Goal: Navigation & Orientation: Find specific page/section

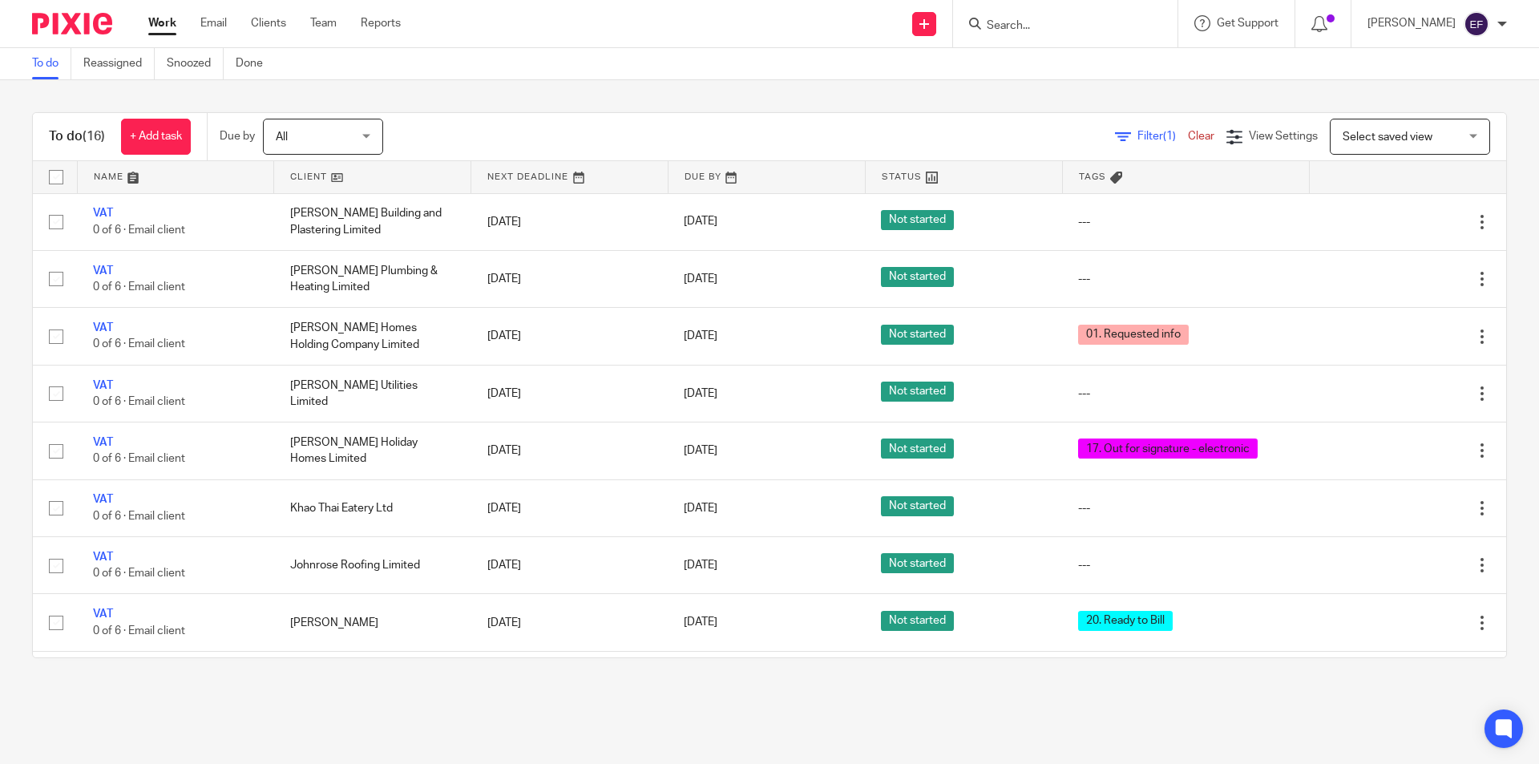
scroll to position [401, 0]
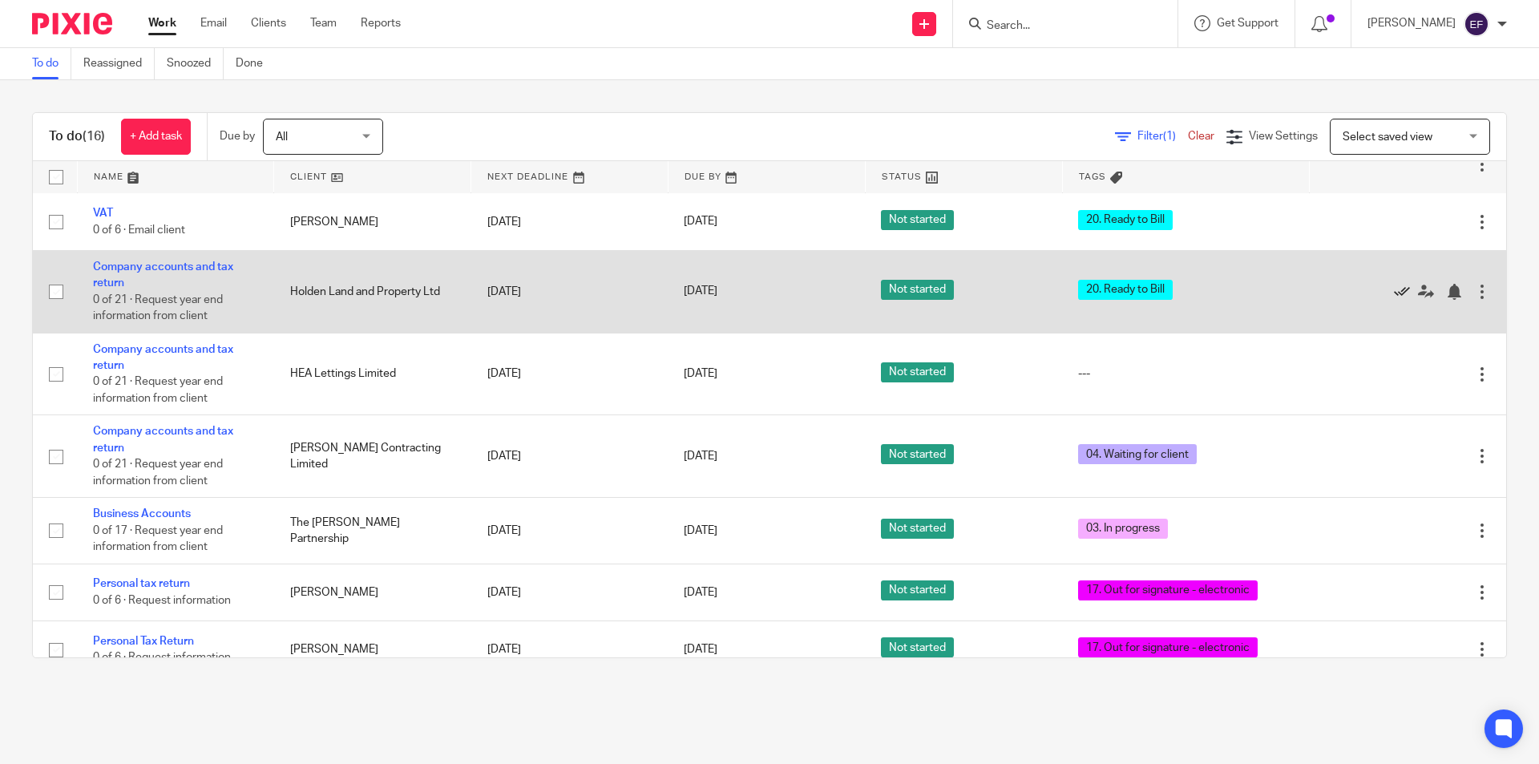
click at [1394, 292] on icon at bounding box center [1402, 292] width 16 height 16
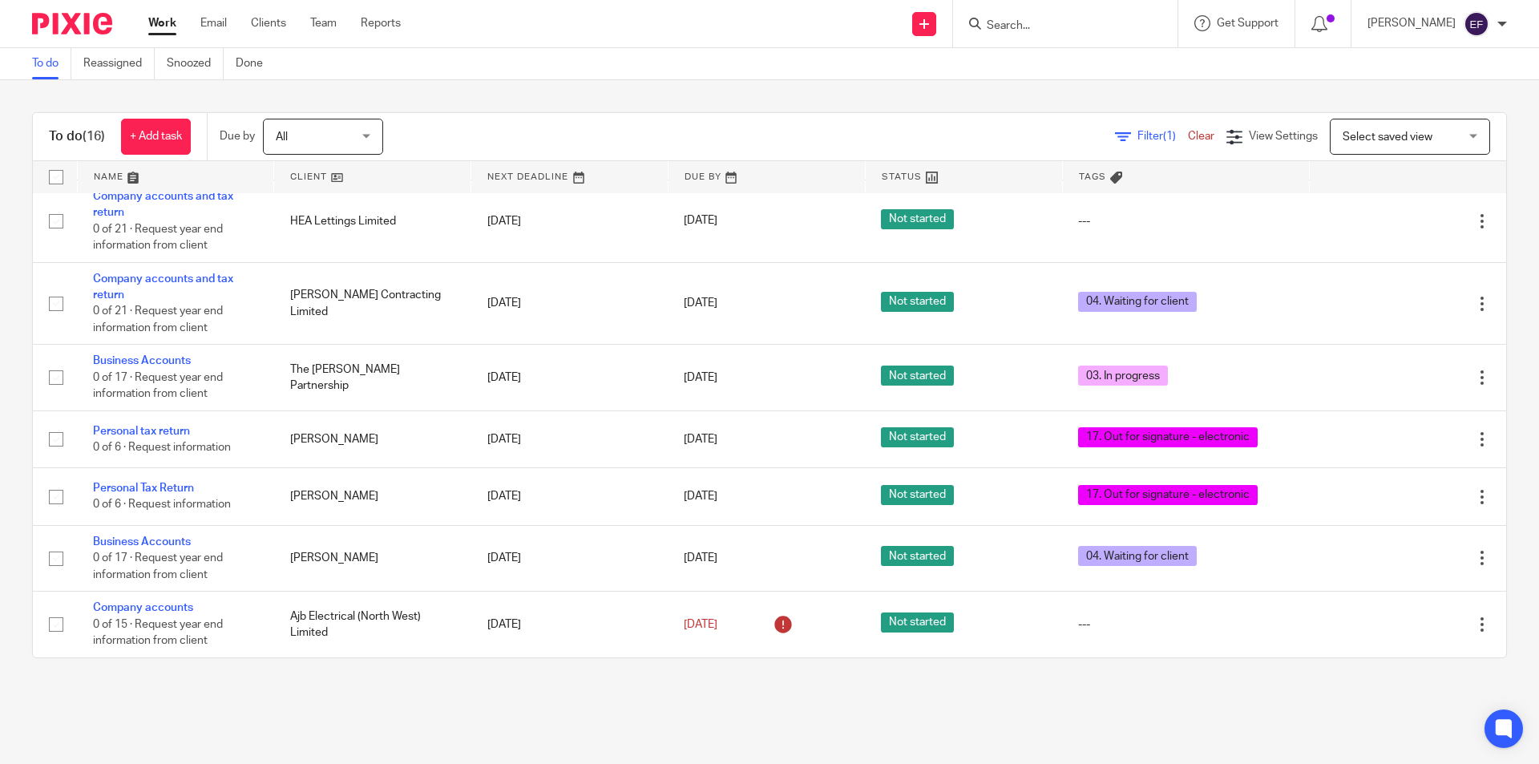
scroll to position [151, 0]
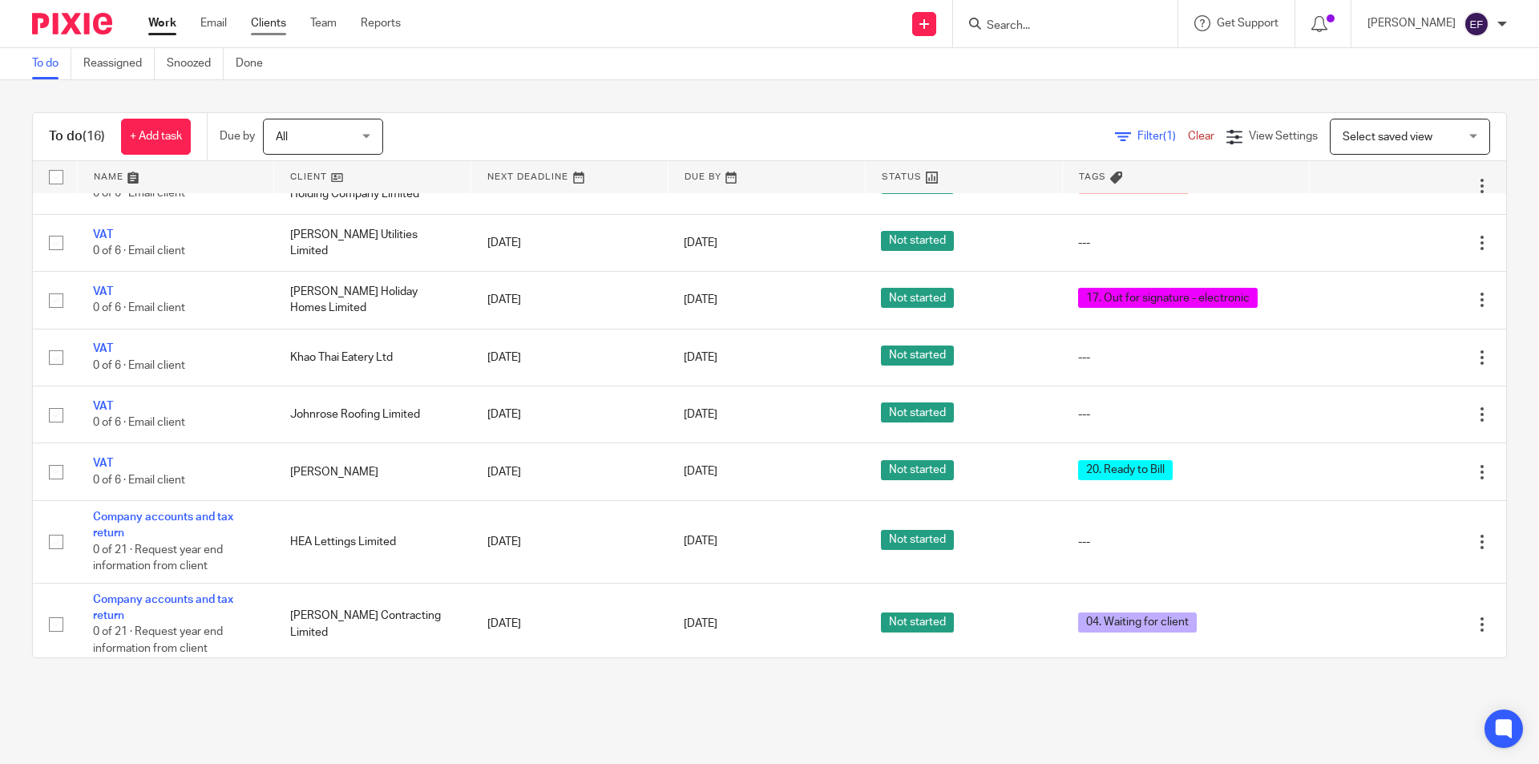
click at [281, 26] on link "Clients" at bounding box center [268, 23] width 35 height 16
click at [325, 23] on link "Team" at bounding box center [323, 23] width 26 height 16
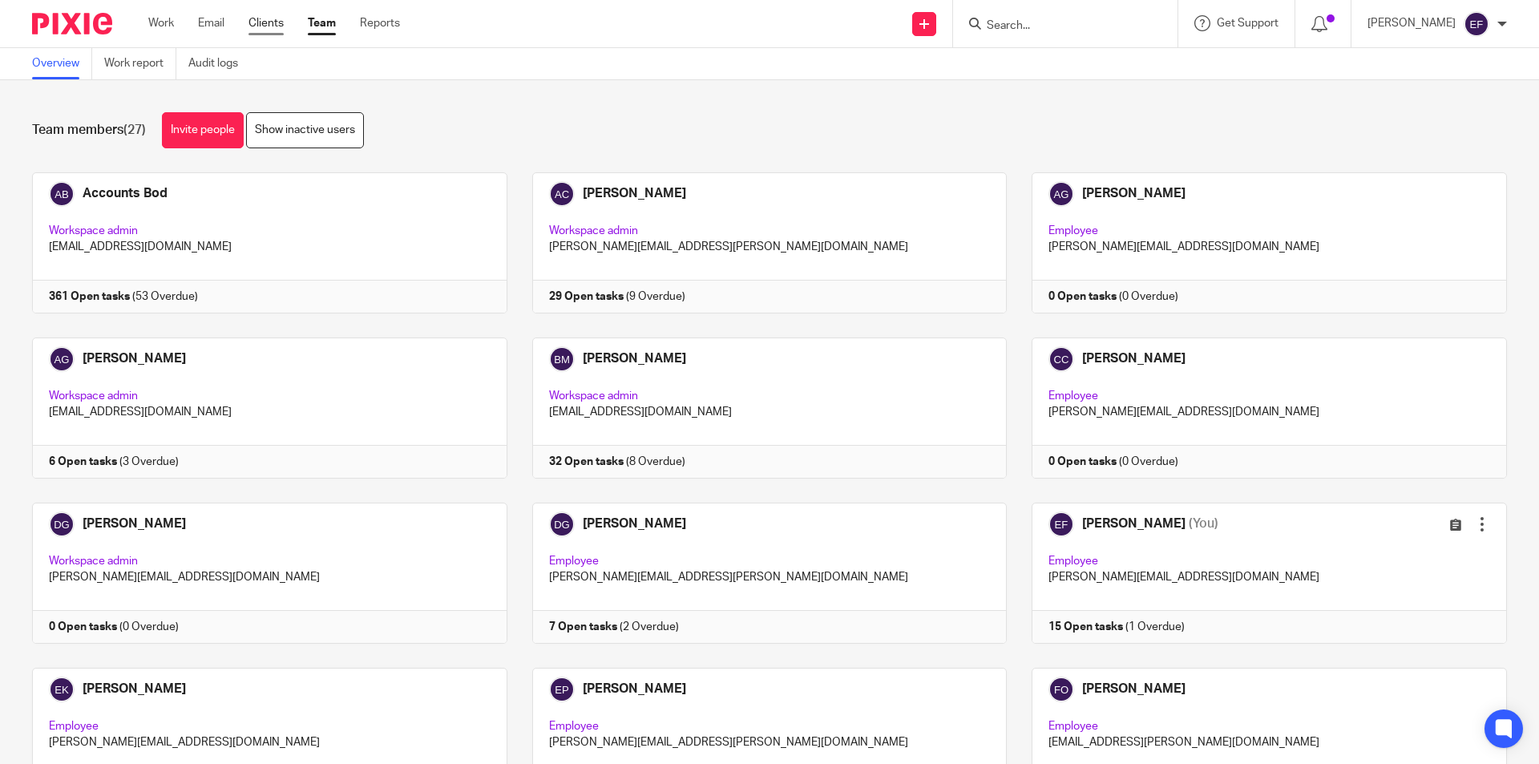
click at [269, 23] on link "Clients" at bounding box center [266, 23] width 35 height 16
click at [322, 31] on link "Team" at bounding box center [322, 23] width 28 height 16
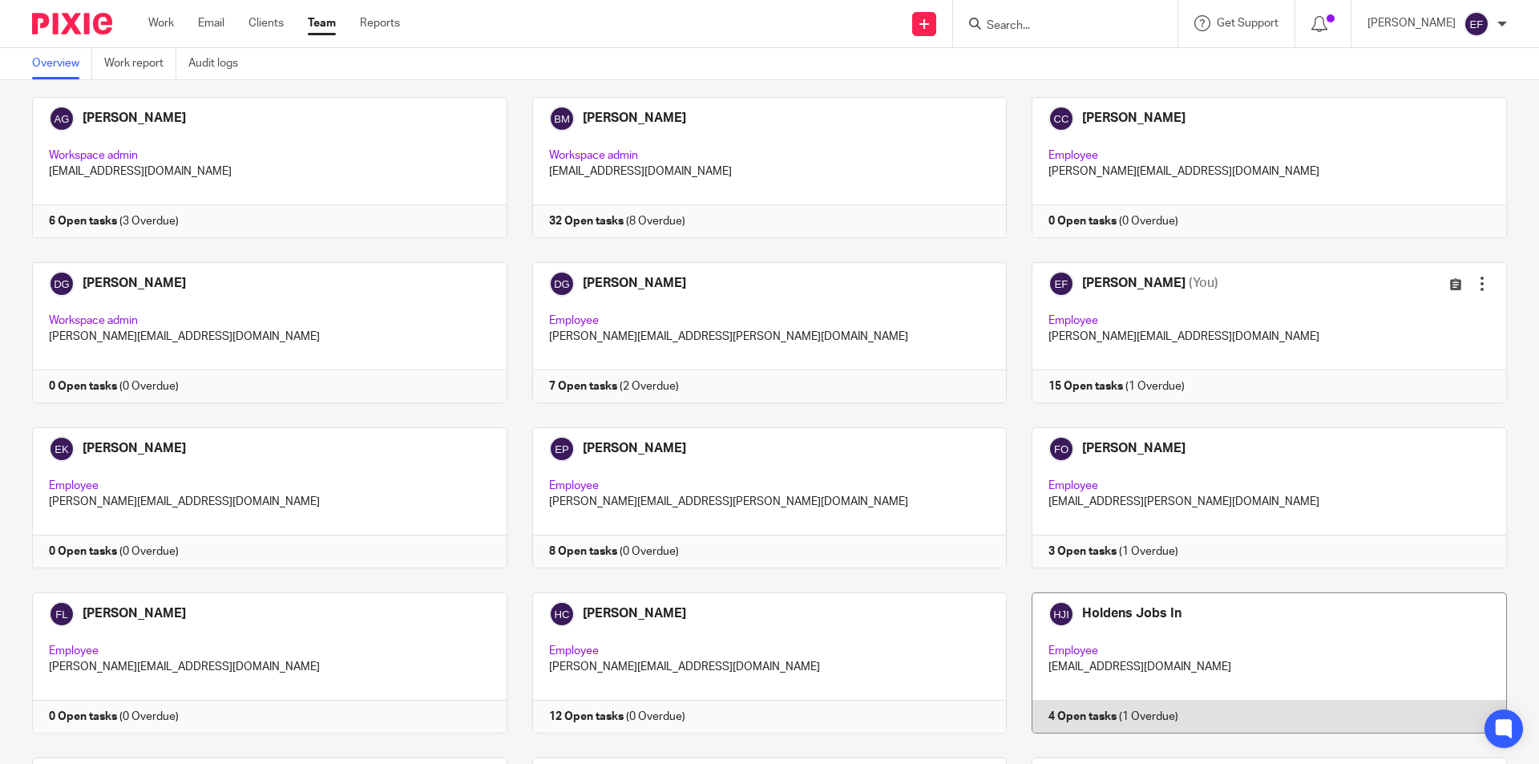
scroll to position [401, 0]
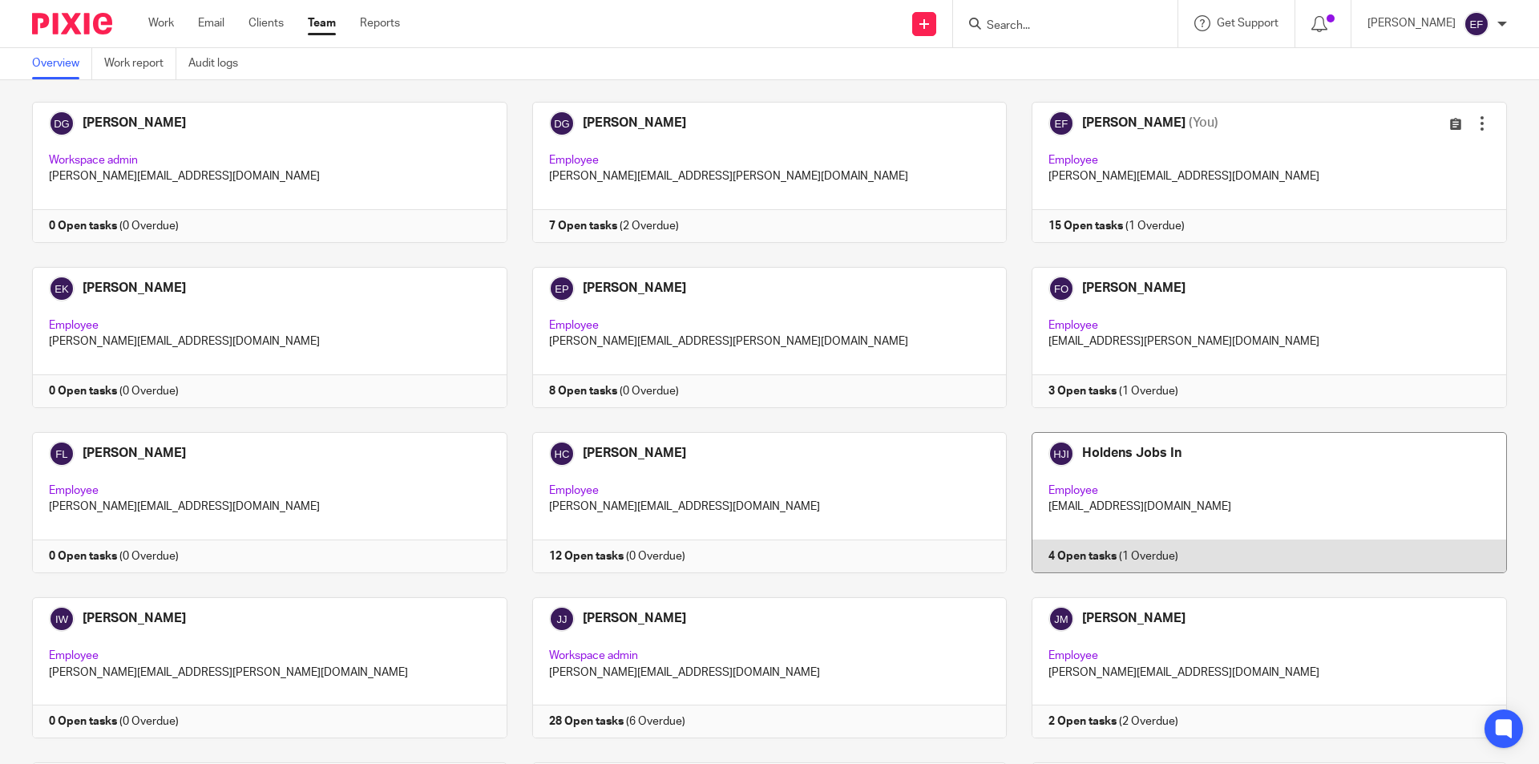
click at [1234, 468] on link at bounding box center [1257, 502] width 500 height 141
